Goal: Information Seeking & Learning: Understand process/instructions

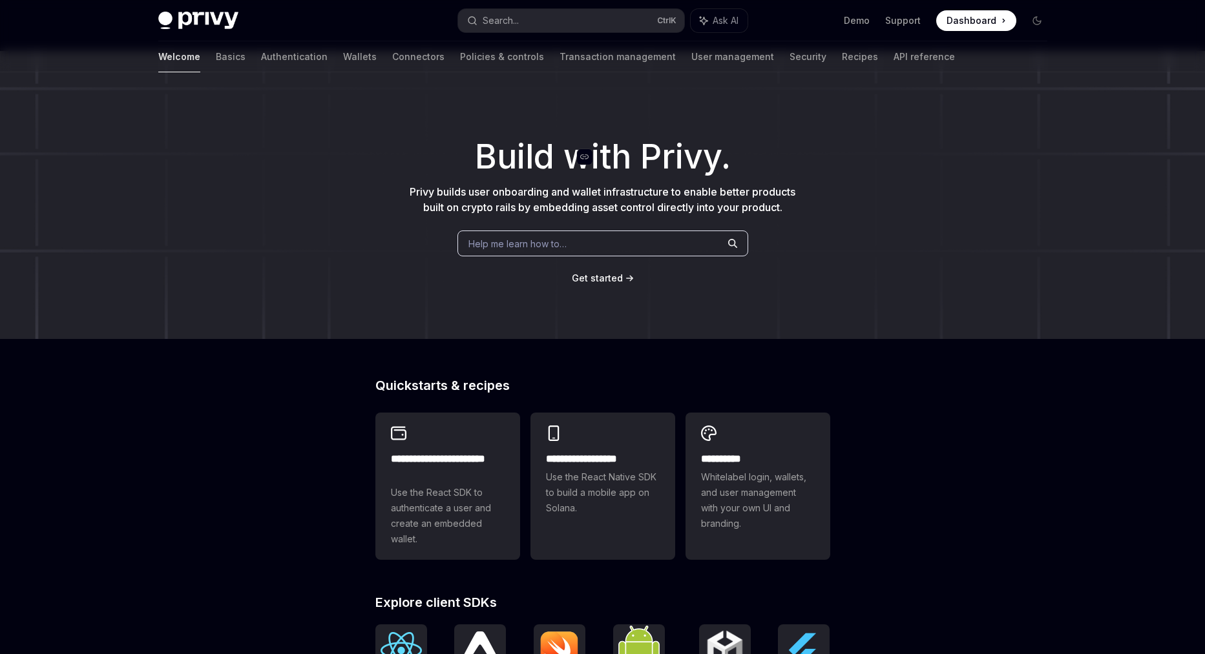
click at [602, 169] on span "Build with Privy." at bounding box center [603, 156] width 256 height 23
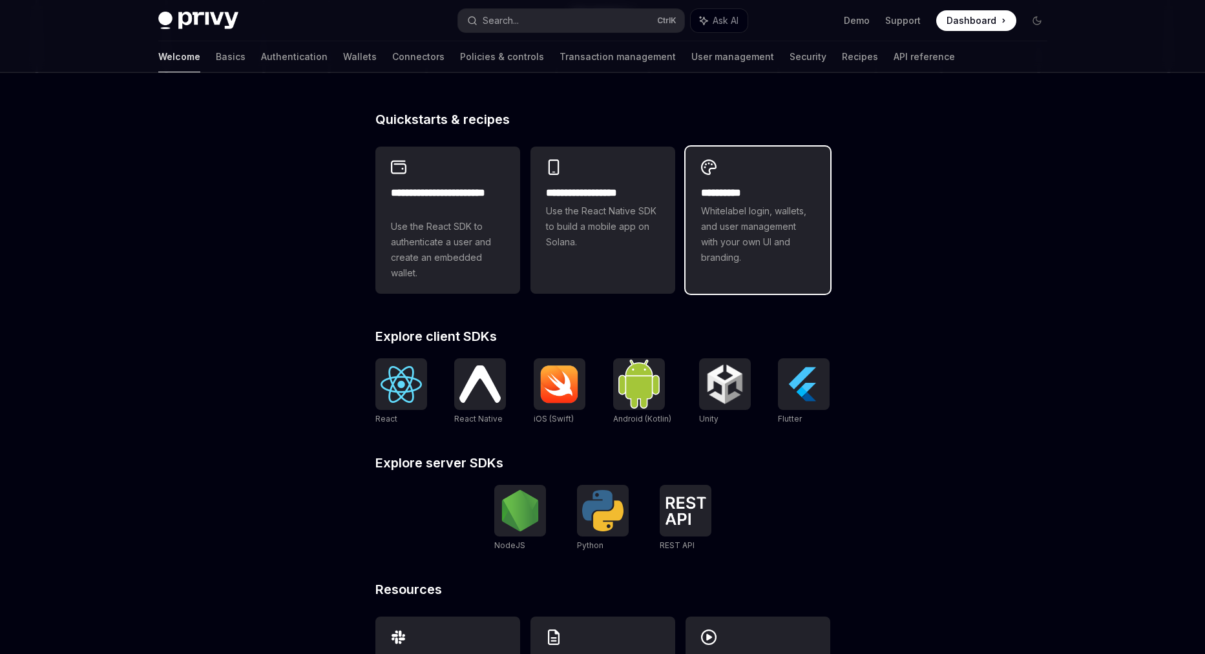
scroll to position [287, 0]
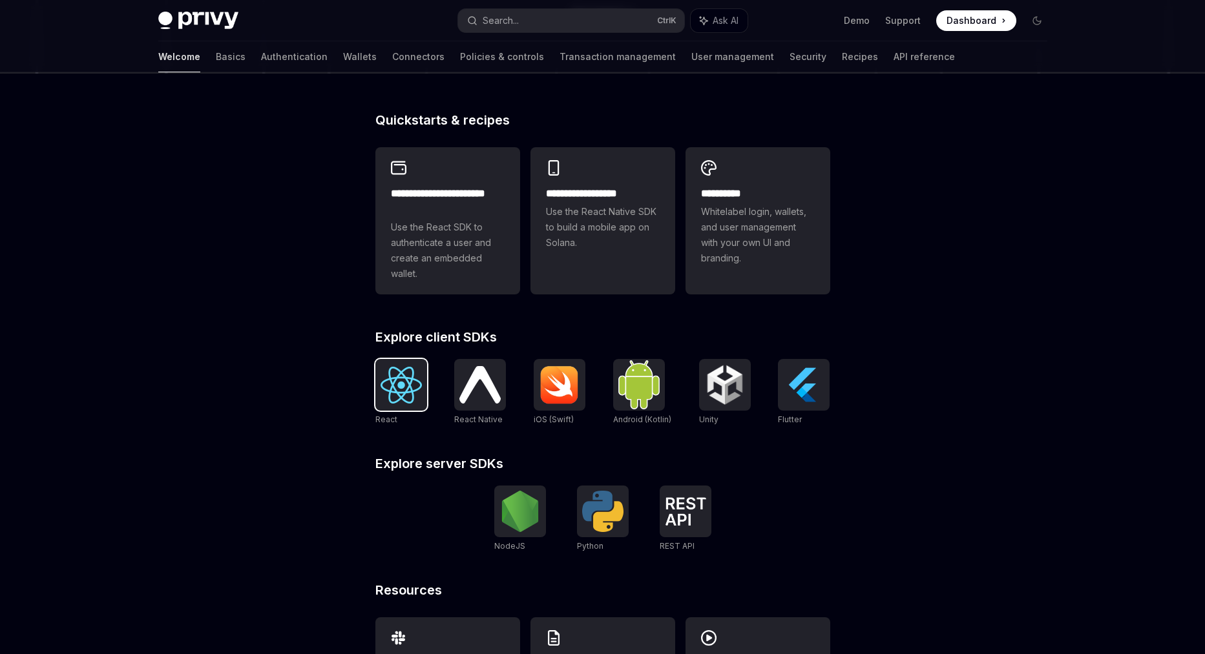
click at [393, 389] on img at bounding box center [400, 385] width 41 height 37
type textarea "*"
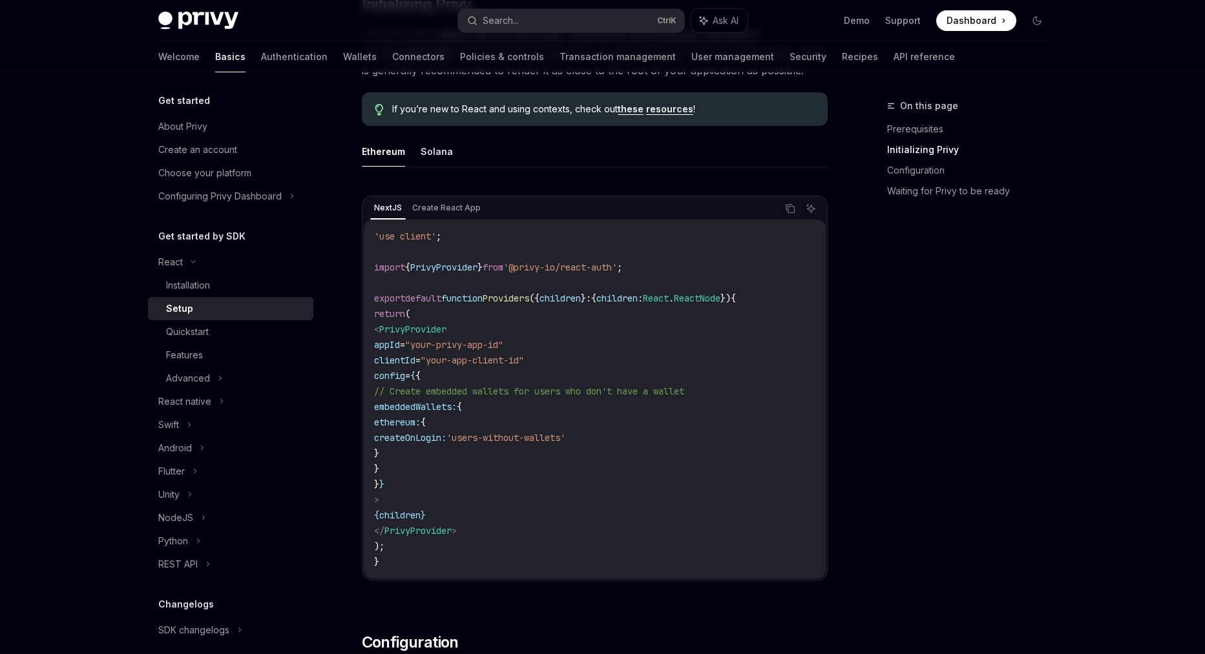
scroll to position [328, 0]
click at [400, 343] on span "appId" at bounding box center [387, 343] width 26 height 12
click at [589, 357] on code "'use client' ; import { PrivyProvider } from '@privy-io/react-auth' ; export de…" at bounding box center [594, 397] width 441 height 341
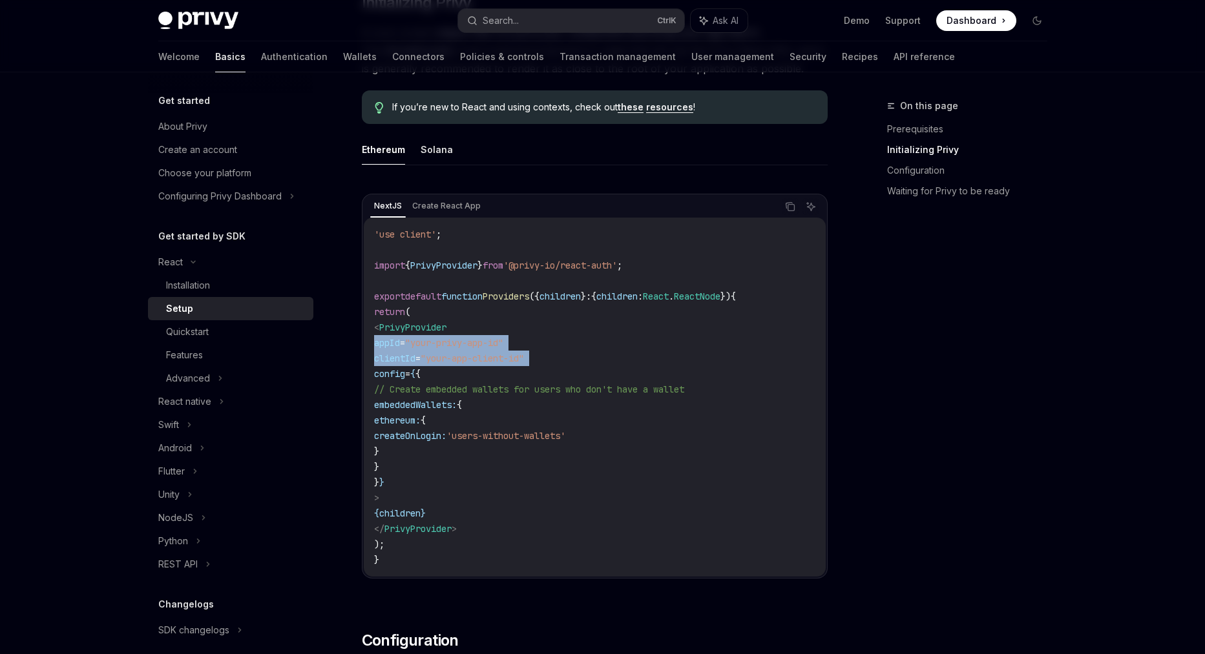
drag, startPoint x: 589, startPoint y: 357, endPoint x: 400, endPoint y: 338, distance: 190.2
click at [400, 338] on code "'use client' ; import { PrivyProvider } from '@privy-io/react-auth' ; export de…" at bounding box center [594, 397] width 441 height 341
click at [420, 421] on span "ethereum:" at bounding box center [397, 421] width 47 height 12
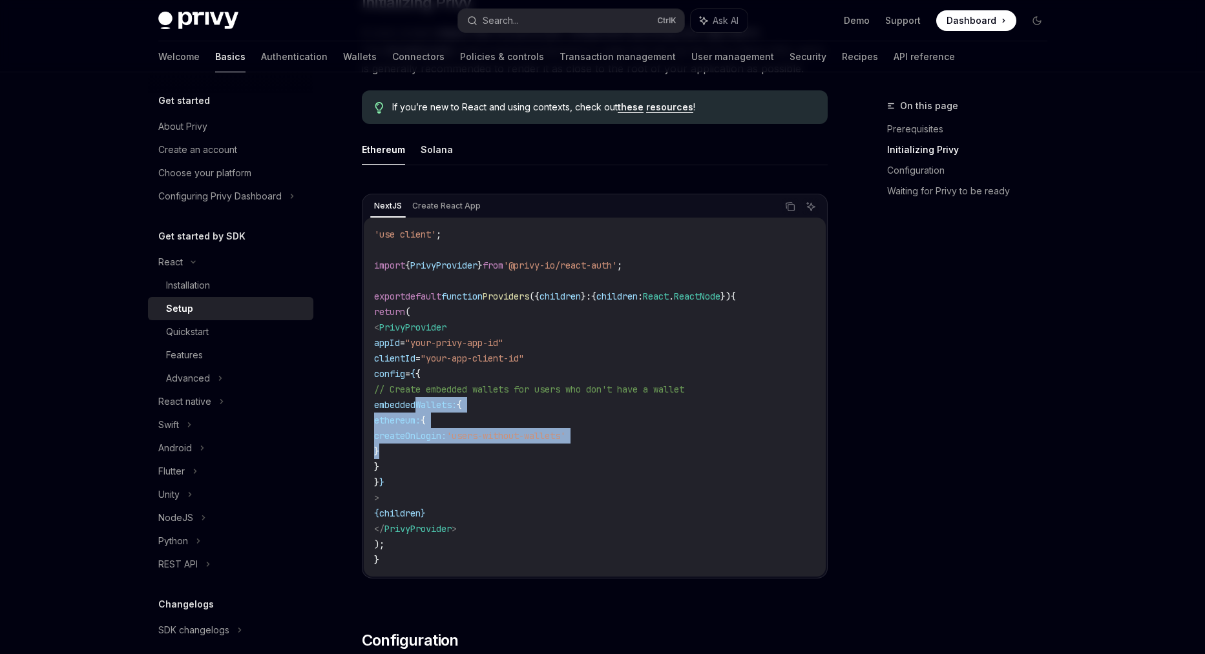
drag, startPoint x: 417, startPoint y: 409, endPoint x: 450, endPoint y: 454, distance: 55.0
click at [450, 454] on code "'use client' ; import { PrivyProvider } from '@privy-io/react-auth' ; export de…" at bounding box center [594, 397] width 441 height 341
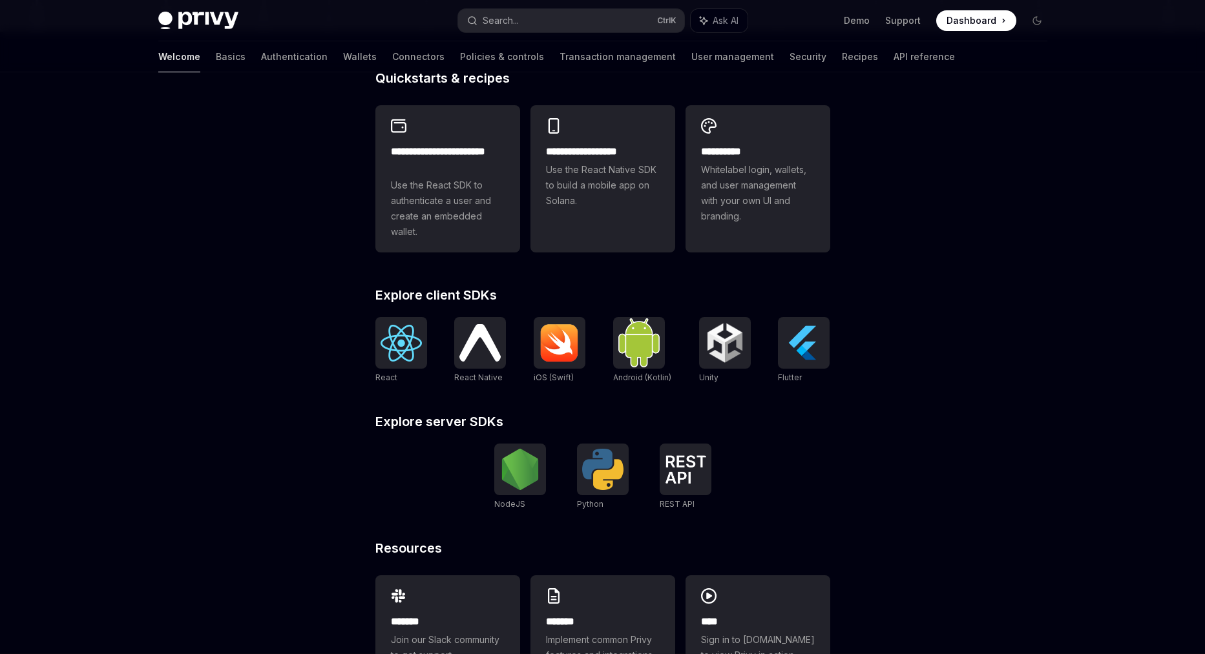
scroll to position [382, 0]
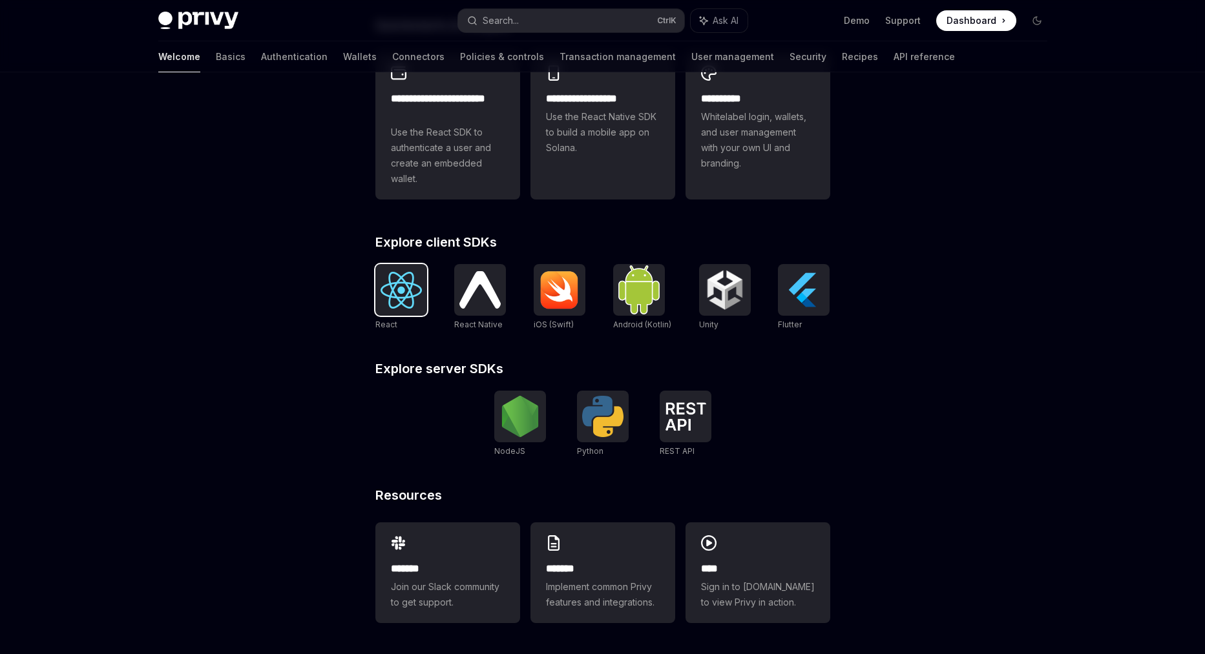
click at [386, 295] on img at bounding box center [400, 290] width 41 height 37
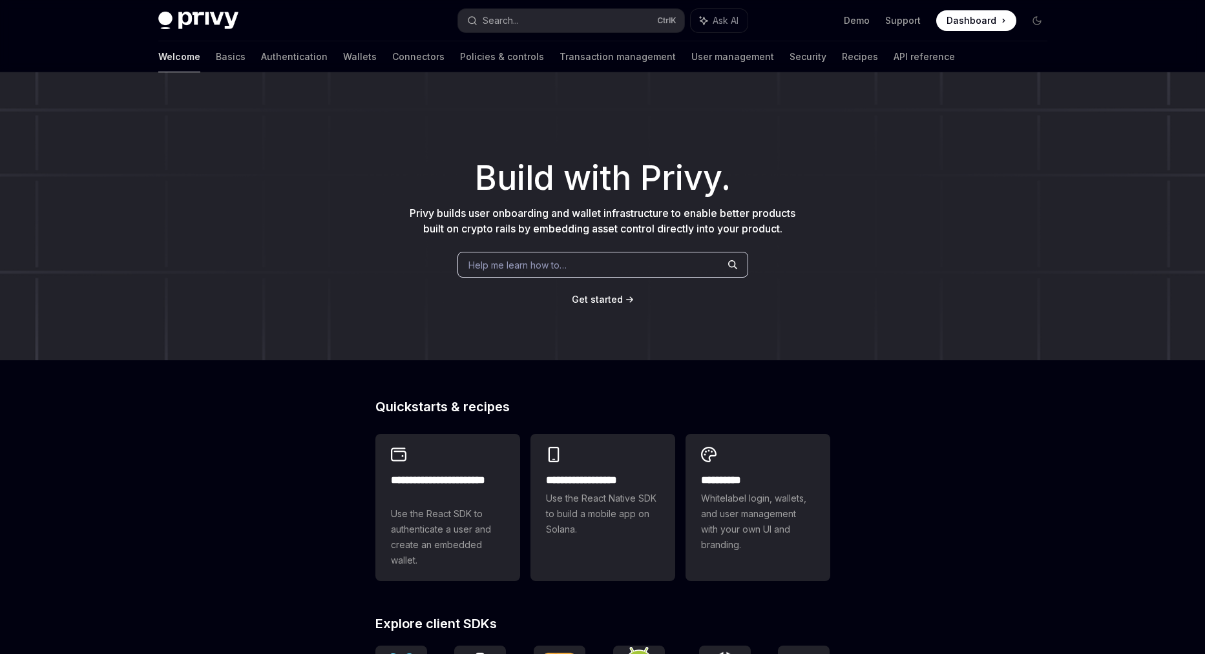
scroll to position [382, 0]
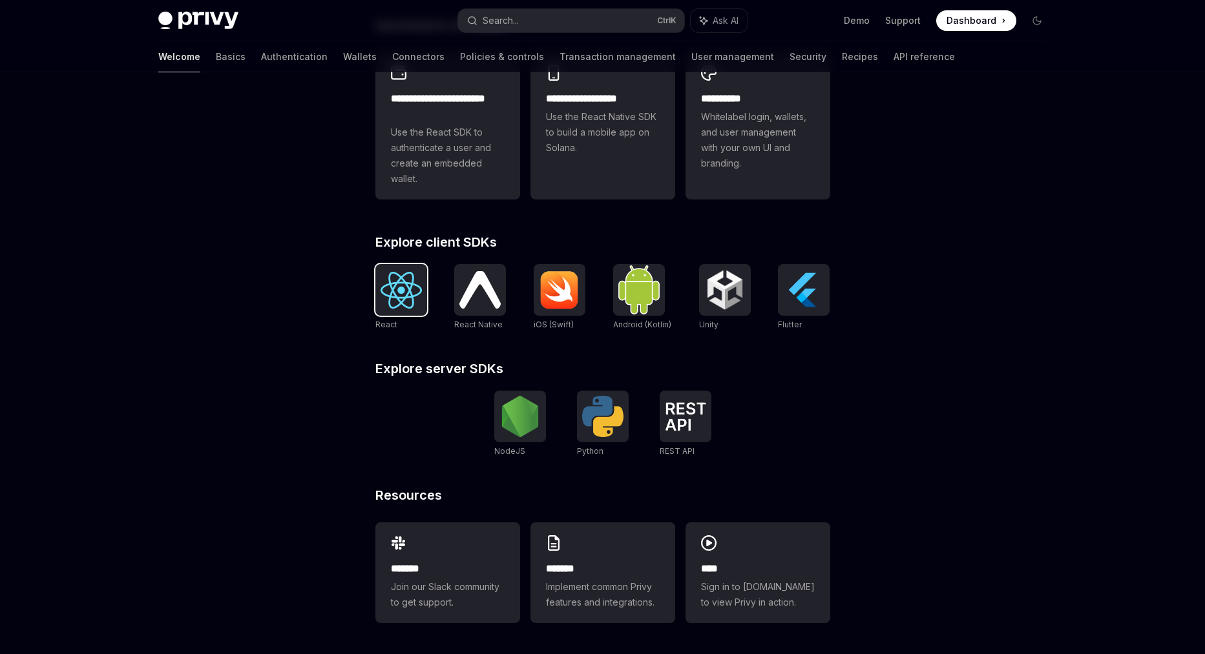
click at [390, 300] on img at bounding box center [400, 290] width 41 height 37
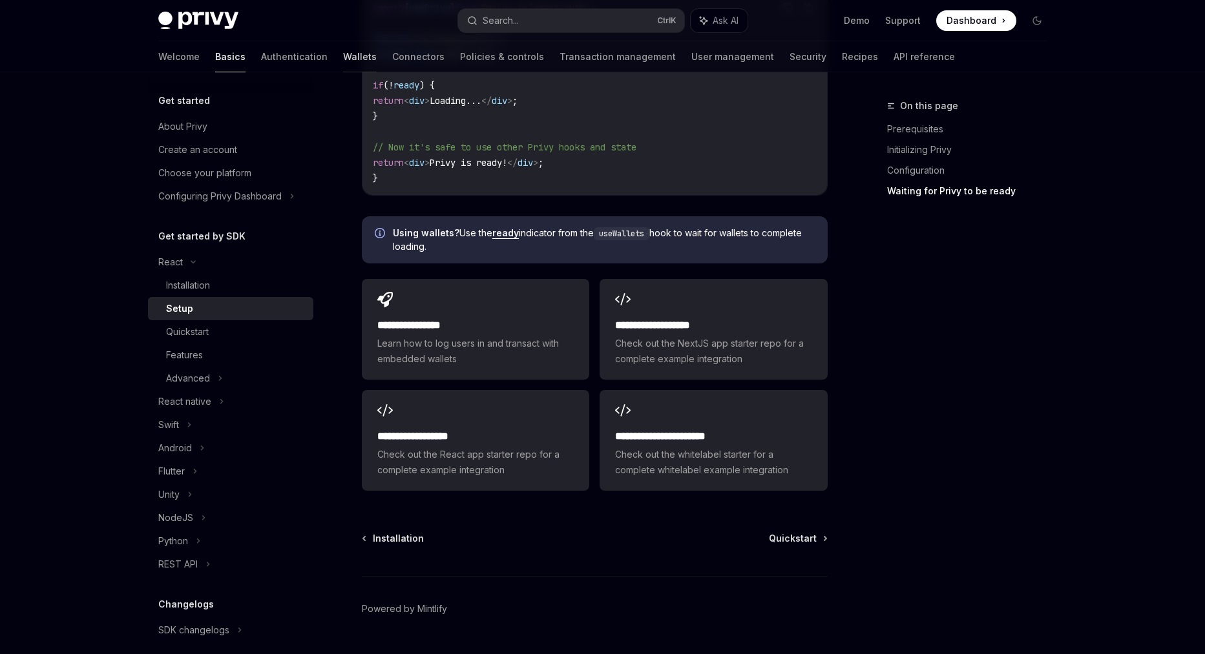
click at [343, 57] on link "Wallets" at bounding box center [360, 56] width 34 height 31
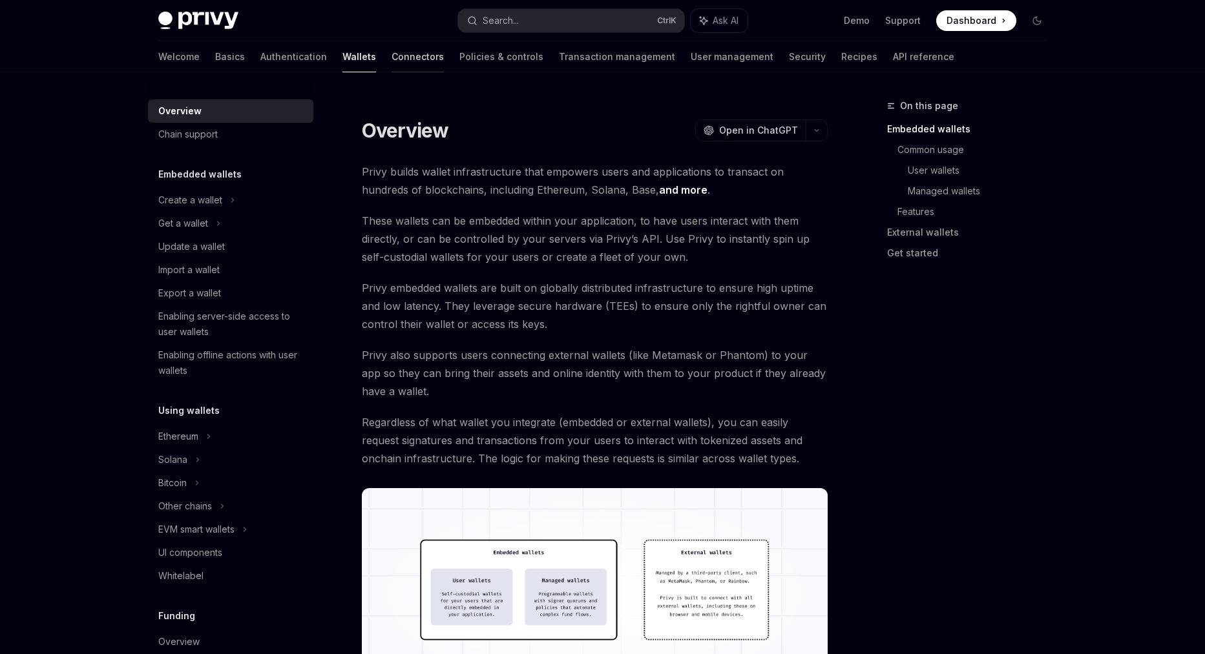
click at [391, 52] on link "Connectors" at bounding box center [417, 56] width 52 height 31
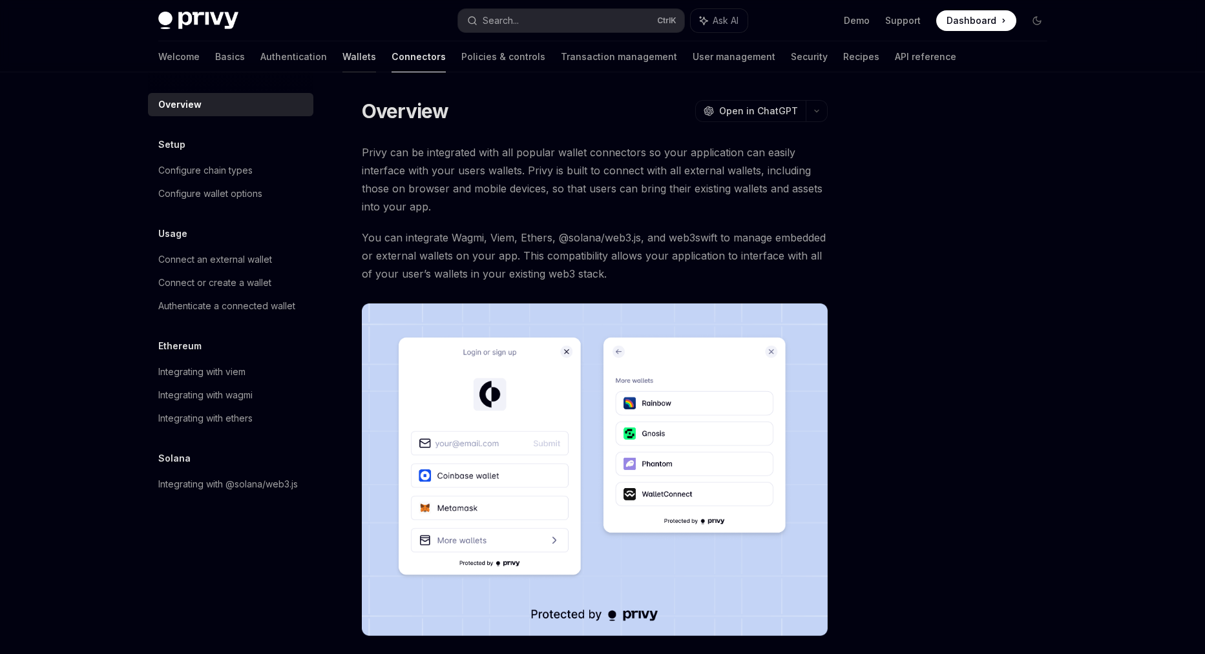
click at [342, 58] on link "Wallets" at bounding box center [359, 56] width 34 height 31
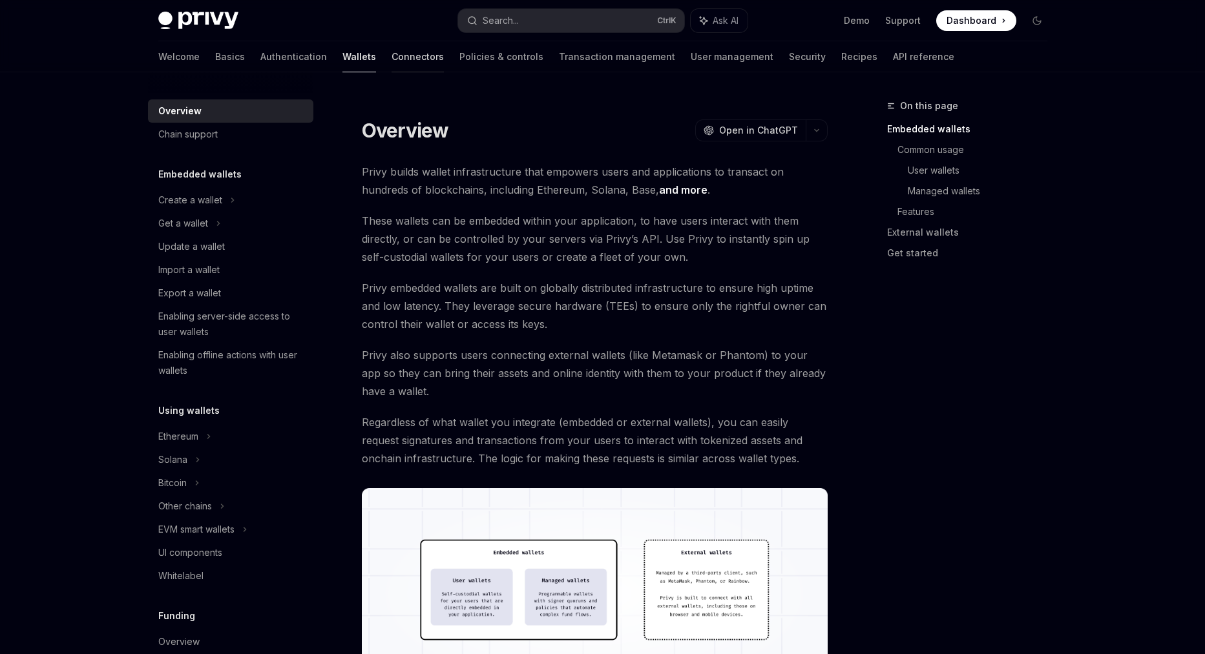
click at [391, 61] on link "Connectors" at bounding box center [417, 56] width 52 height 31
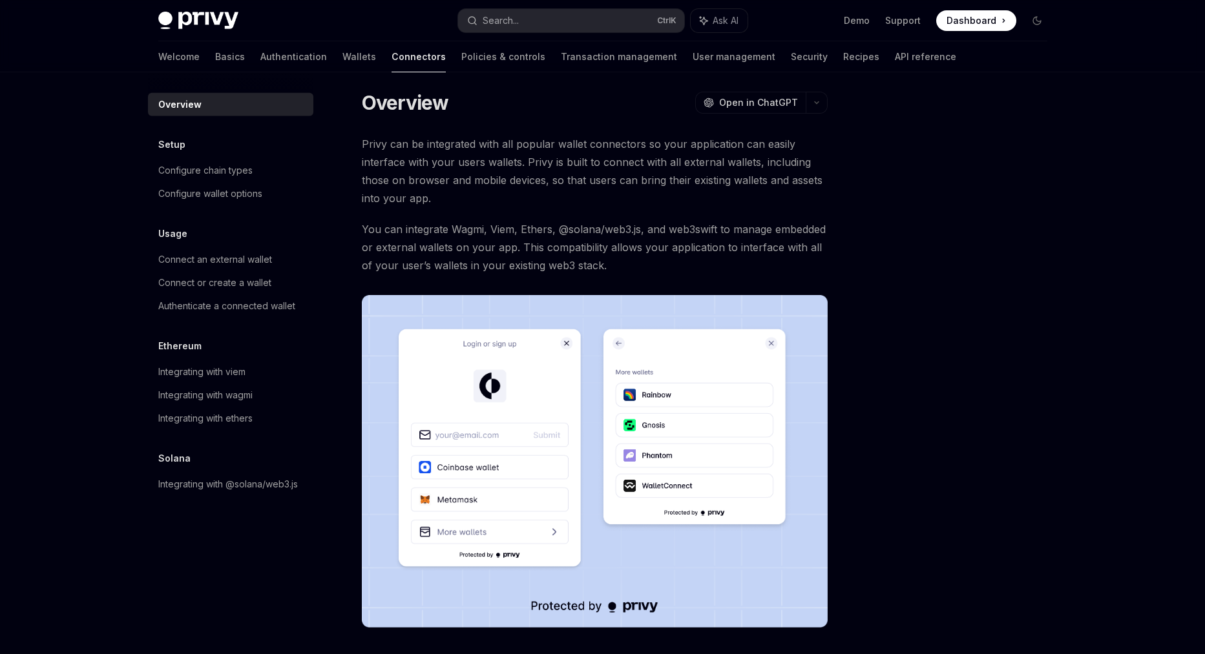
scroll to position [335, 0]
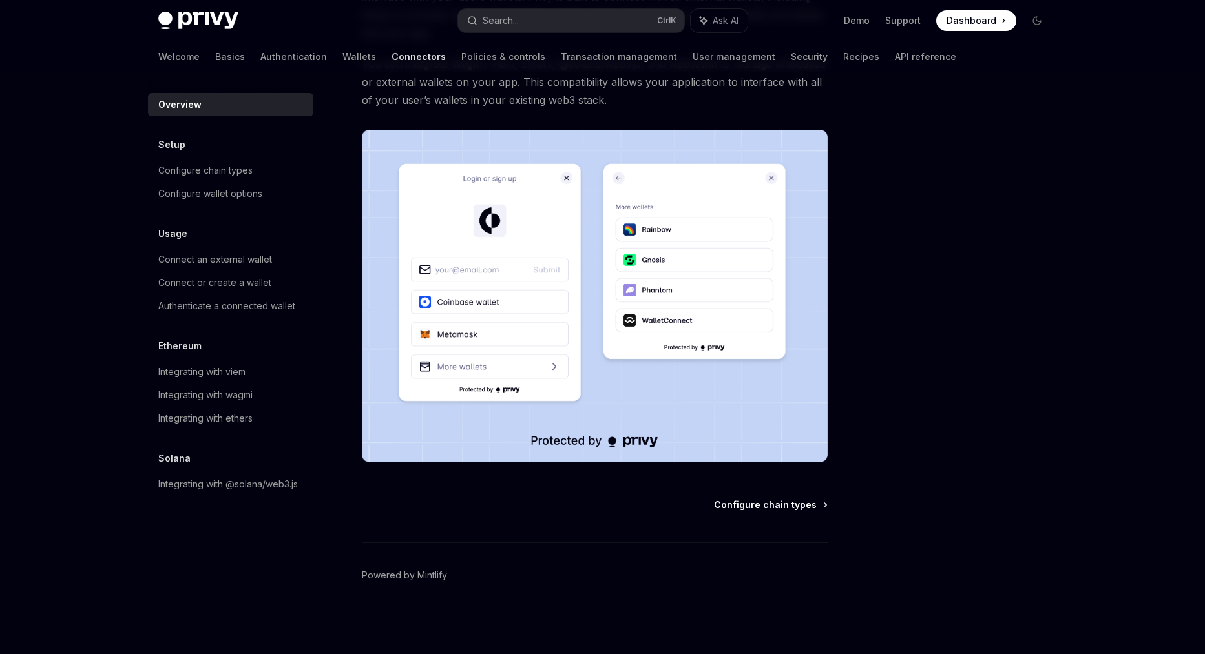
click at [805, 499] on span "Configure chain types" at bounding box center [765, 505] width 103 height 13
type textarea "*"
